Goal: Go to known website: Access a specific website the user already knows

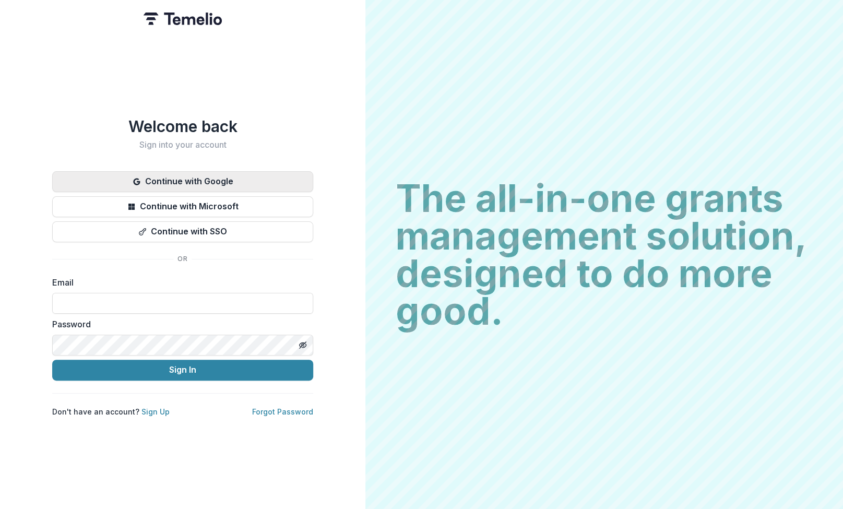
click at [204, 180] on button "Continue with Google" at bounding box center [182, 181] width 261 height 21
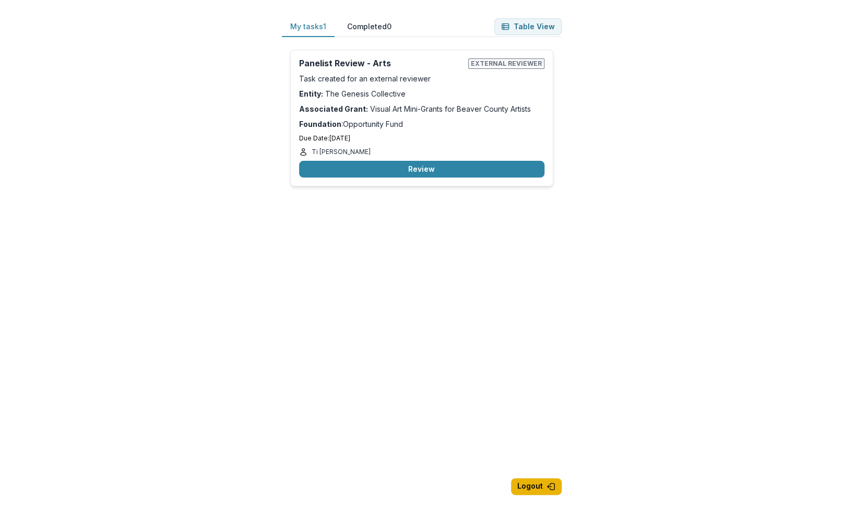
click at [533, 485] on button "Logout" at bounding box center [536, 486] width 51 height 17
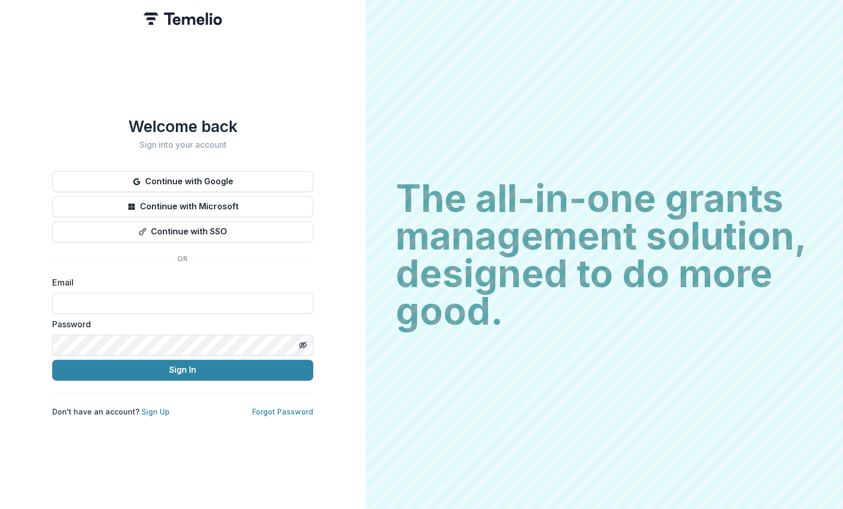
type input "**********"
